Goal: Transaction & Acquisition: Purchase product/service

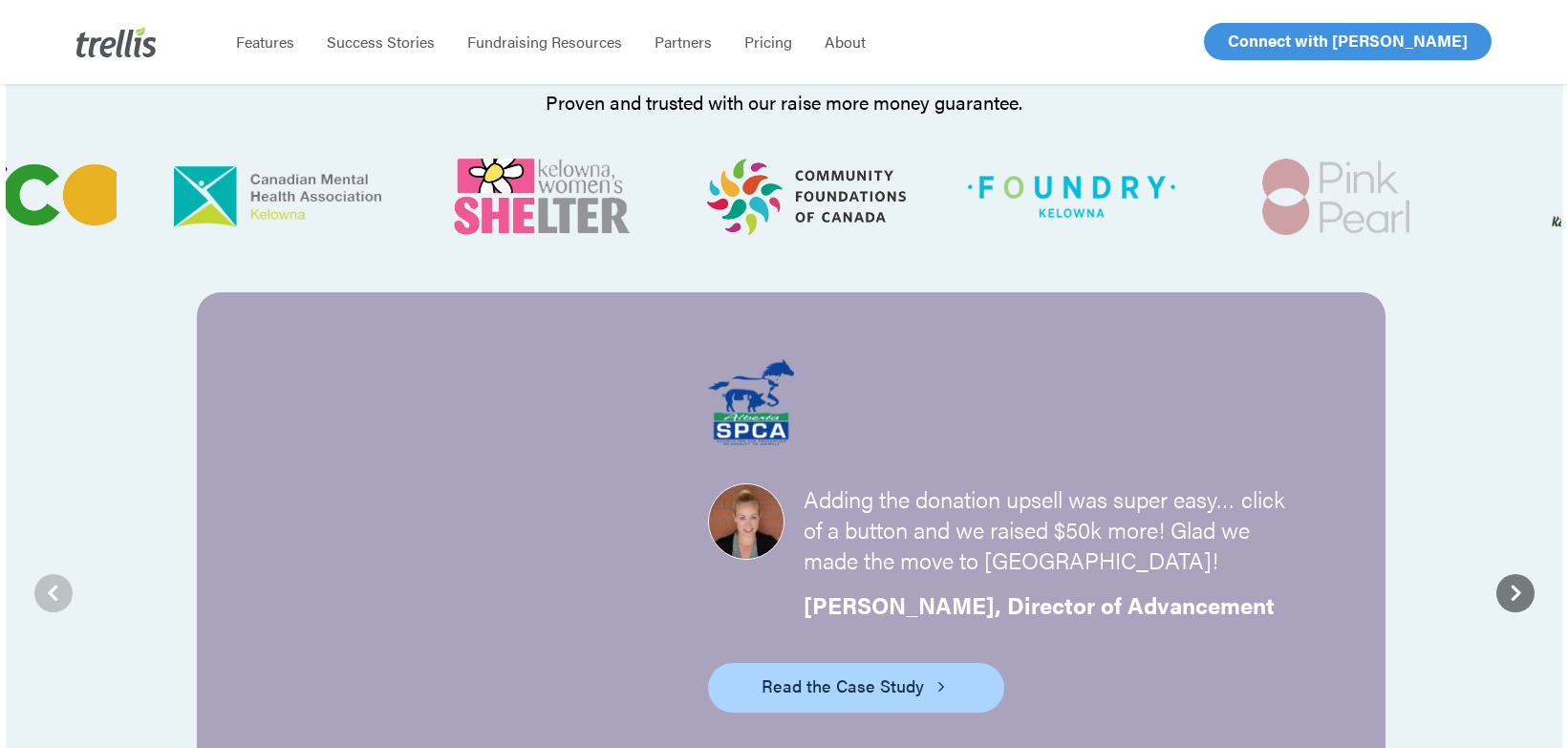
scroll to position [2101, 0]
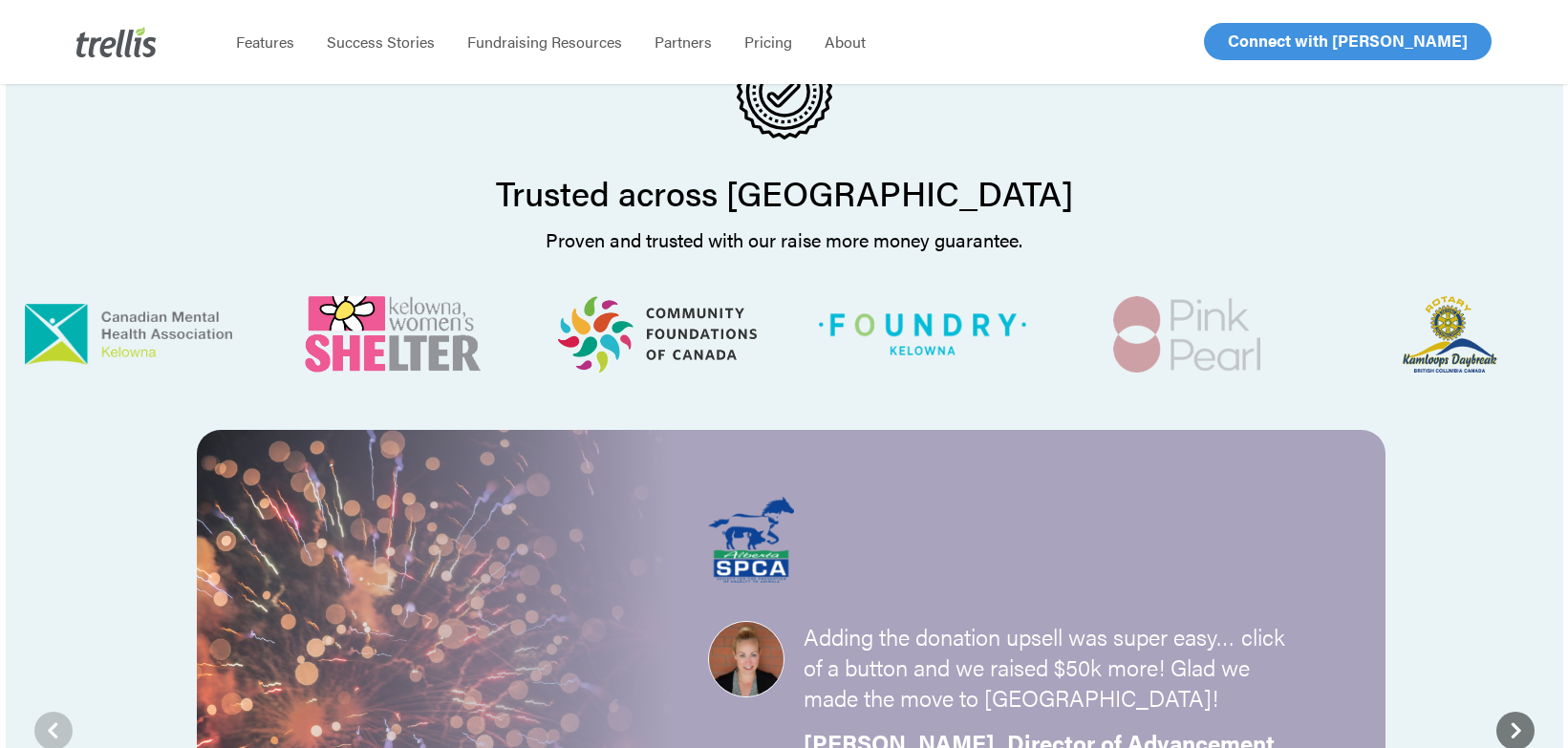
click at [1257, 37] on span "Log In" at bounding box center [1249, 42] width 46 height 23
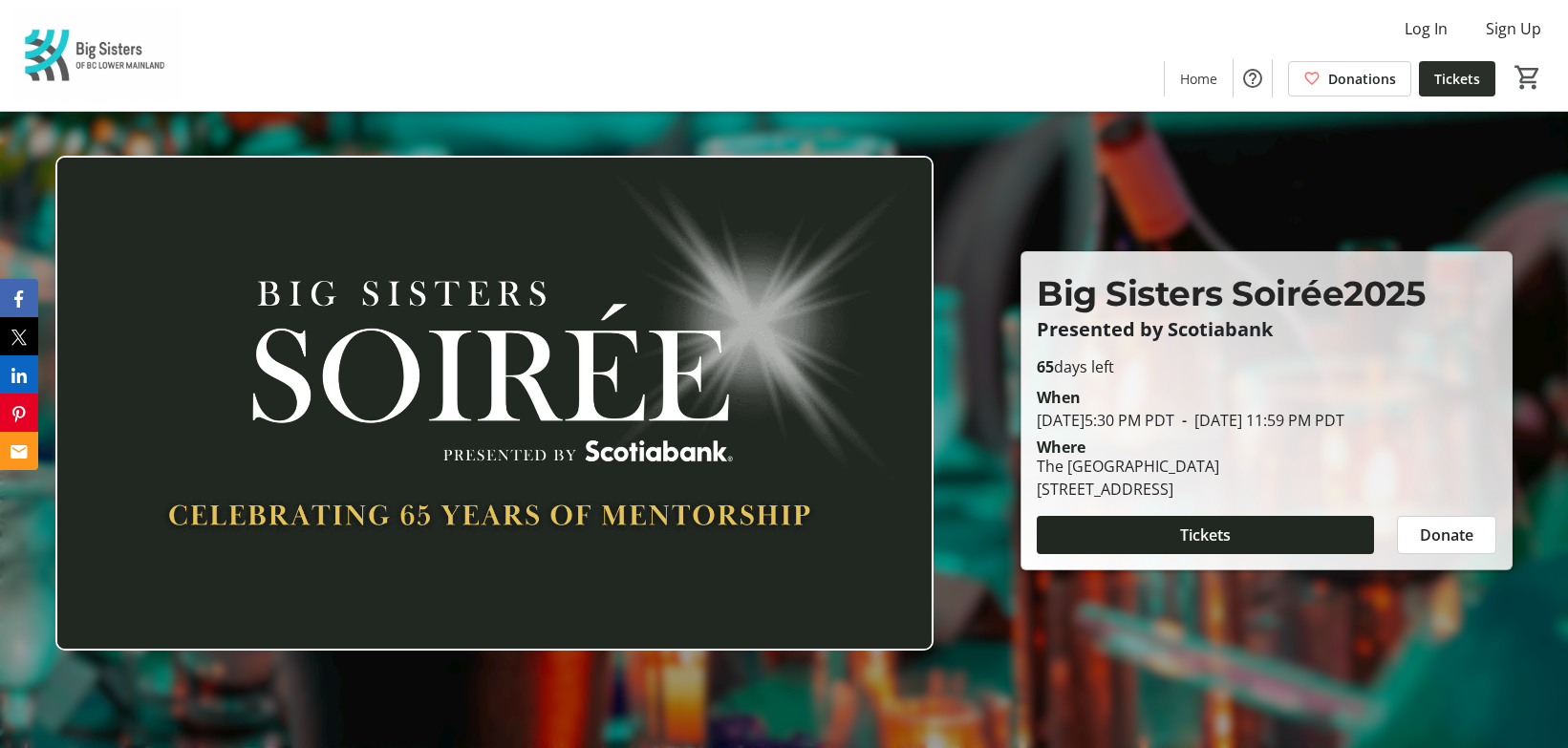
click at [1472, 77] on span "Tickets" at bounding box center [1456, 79] width 46 height 20
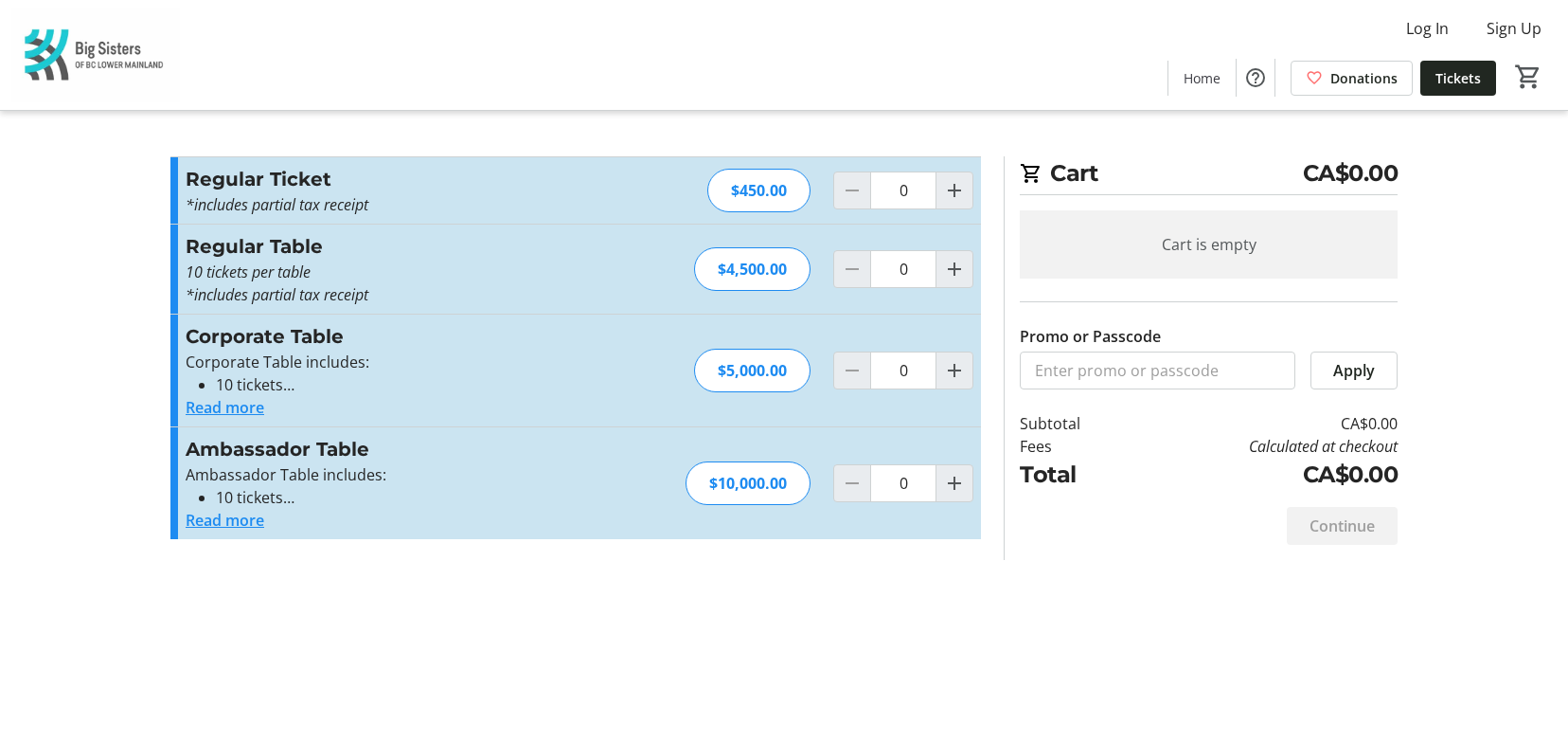
click at [85, 58] on img at bounding box center [95, 55] width 168 height 94
